Goal: Navigation & Orientation: Find specific page/section

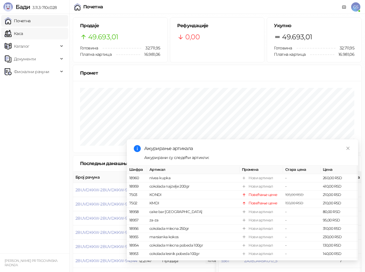
click at [23, 37] on link "Каса" at bounding box center [14, 34] width 18 height 12
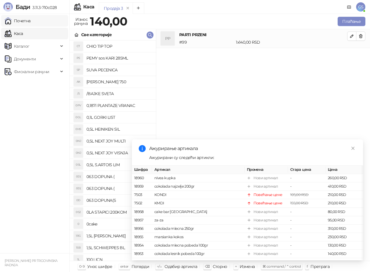
click at [31, 22] on link "Почетна" at bounding box center [18, 21] width 26 height 12
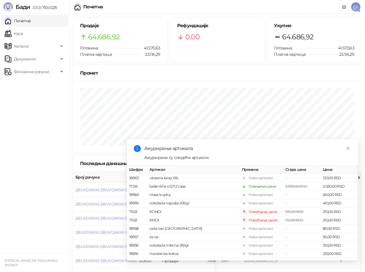
drag, startPoint x: 28, startPoint y: 20, endPoint x: 30, endPoint y: 27, distance: 7.7
click at [28, 20] on link "Почетна" at bounding box center [18, 21] width 26 height 12
click at [23, 33] on link "Каса" at bounding box center [14, 34] width 18 height 12
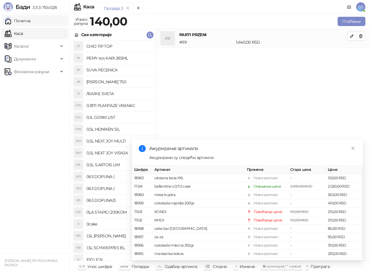
click at [31, 23] on link "Почетна" at bounding box center [18, 21] width 26 height 12
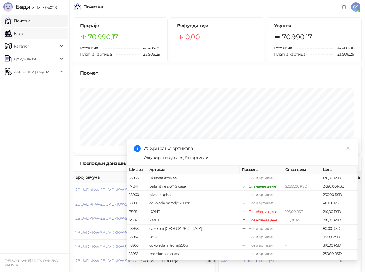
click at [23, 34] on link "Каса" at bounding box center [14, 34] width 18 height 12
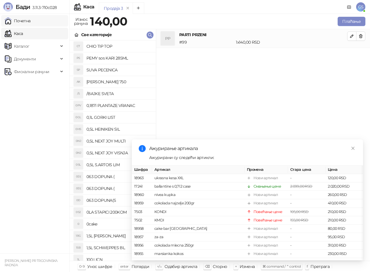
click at [26, 21] on link "Почетна" at bounding box center [18, 21] width 26 height 12
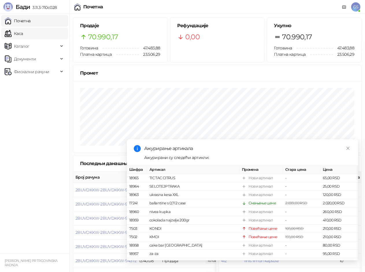
click at [21, 34] on link "Каса" at bounding box center [14, 34] width 18 height 12
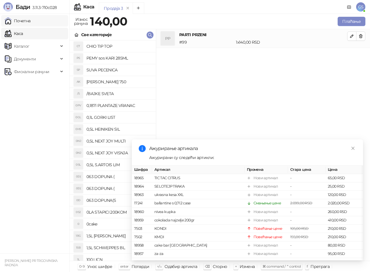
click at [30, 21] on link "Почетна" at bounding box center [18, 21] width 26 height 12
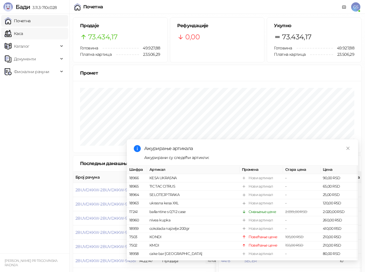
click at [22, 33] on link "Каса" at bounding box center [14, 34] width 18 height 12
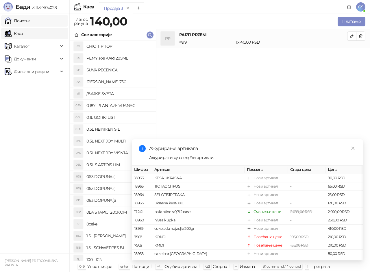
click at [28, 20] on link "Почетна" at bounding box center [18, 21] width 26 height 12
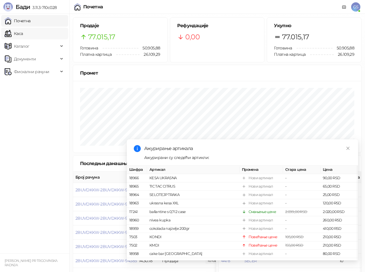
click at [23, 32] on link "Каса" at bounding box center [14, 34] width 18 height 12
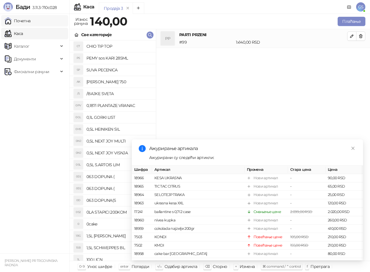
click at [28, 20] on link "Почетна" at bounding box center [18, 21] width 26 height 12
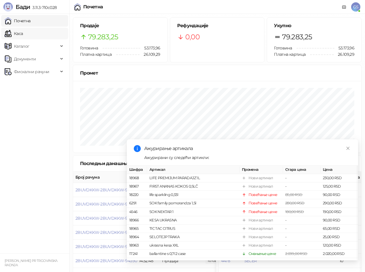
click at [23, 35] on link "Каса" at bounding box center [14, 34] width 18 height 12
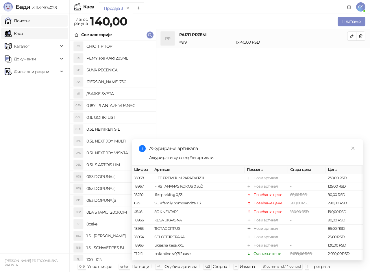
click at [31, 21] on link "Почетна" at bounding box center [18, 21] width 26 height 12
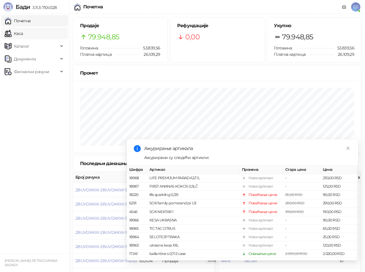
click at [17, 35] on link "Каса" at bounding box center [14, 34] width 18 height 12
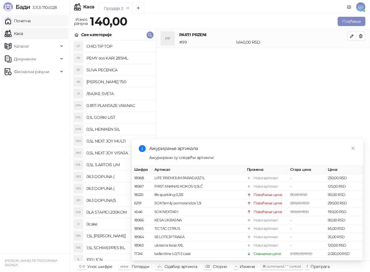
click at [29, 21] on link "Почетна" at bounding box center [18, 21] width 26 height 12
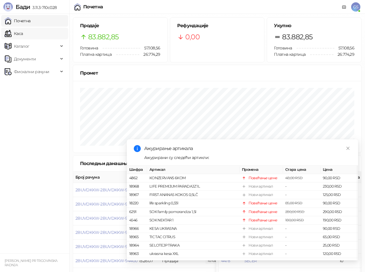
click at [23, 31] on link "Каса" at bounding box center [14, 34] width 18 height 12
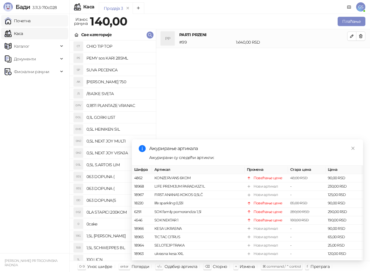
click at [31, 23] on link "Почетна" at bounding box center [18, 21] width 26 height 12
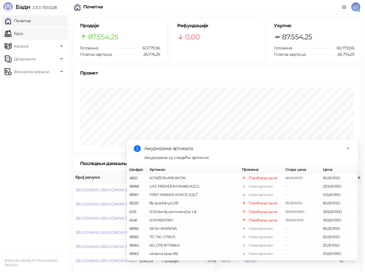
click at [23, 34] on link "Каса" at bounding box center [14, 34] width 18 height 12
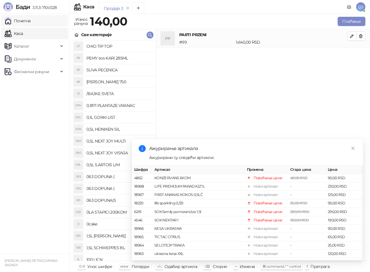
click at [31, 24] on link "Почетна" at bounding box center [18, 21] width 26 height 12
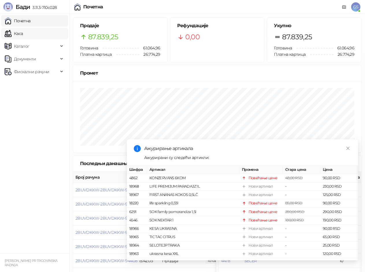
click at [14, 30] on link "Каса" at bounding box center [14, 34] width 18 height 12
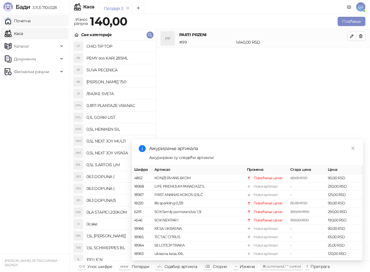
click at [17, 20] on link "Почетна" at bounding box center [18, 21] width 26 height 12
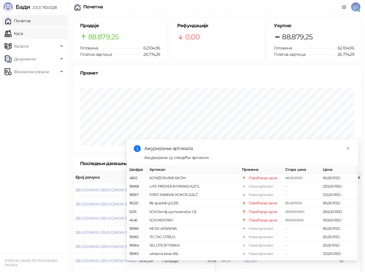
click at [23, 32] on link "Каса" at bounding box center [14, 34] width 18 height 12
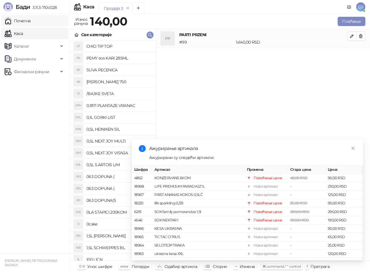
click at [27, 19] on link "Почетна" at bounding box center [18, 21] width 26 height 12
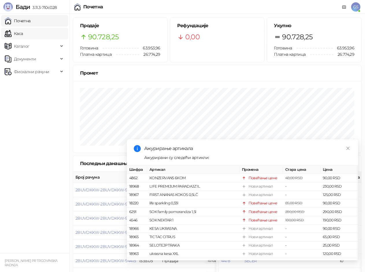
click at [23, 28] on link "Каса" at bounding box center [14, 34] width 18 height 12
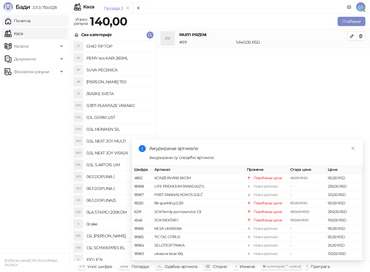
click at [31, 24] on link "Почетна" at bounding box center [18, 21] width 26 height 12
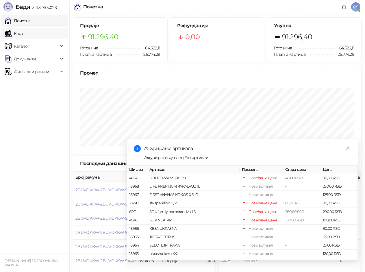
click at [23, 32] on link "Каса" at bounding box center [14, 34] width 18 height 12
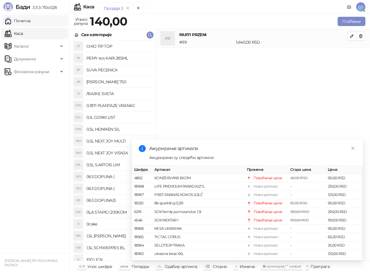
click at [31, 21] on link "Почетна" at bounding box center [18, 21] width 26 height 12
